Goal: Task Accomplishment & Management: Use online tool/utility

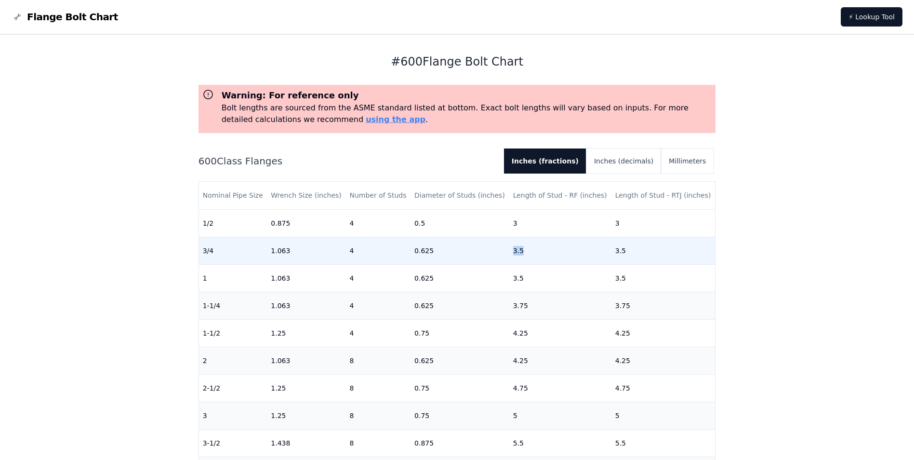
drag, startPoint x: 508, startPoint y: 250, endPoint x: 523, endPoint y: 250, distance: 14.5
click at [523, 250] on td "3.5" at bounding box center [560, 250] width 102 height 27
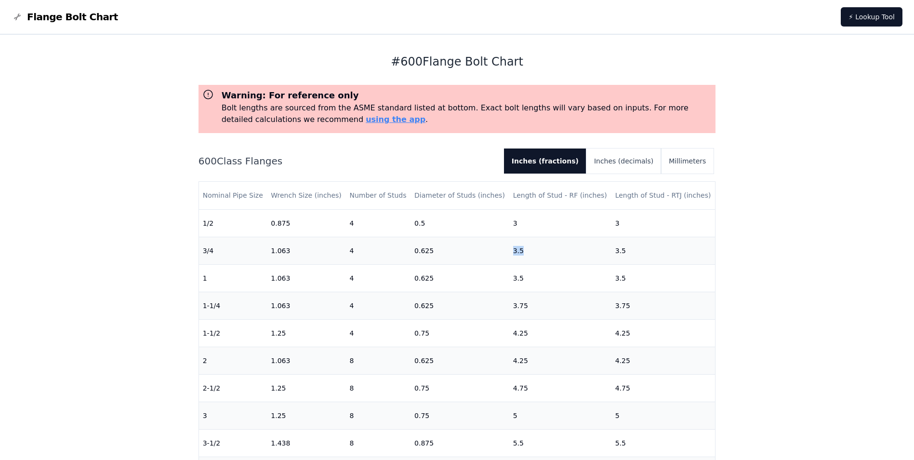
click at [45, 14] on span "Flange Bolt Chart" at bounding box center [72, 16] width 91 height 13
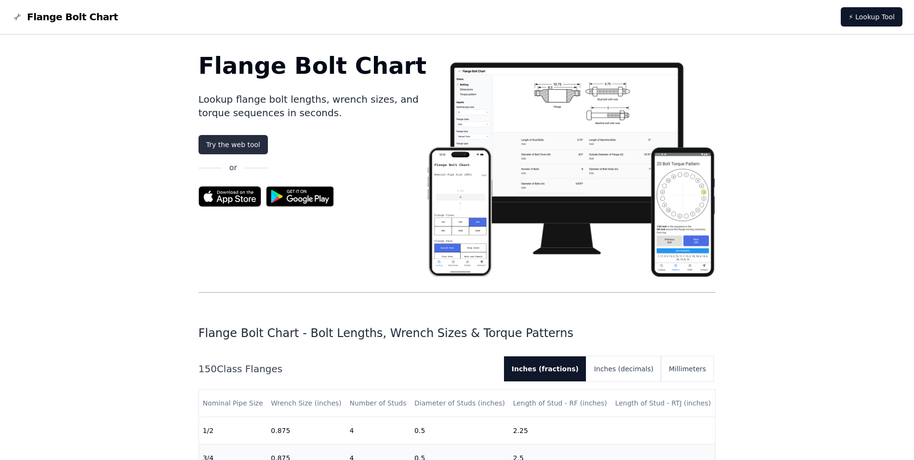
click at [243, 140] on link "Try the web tool" at bounding box center [232, 144] width 69 height 19
click at [236, 141] on link "Try the web tool" at bounding box center [232, 144] width 69 height 19
